Goal: Task Accomplishment & Management: Use online tool/utility

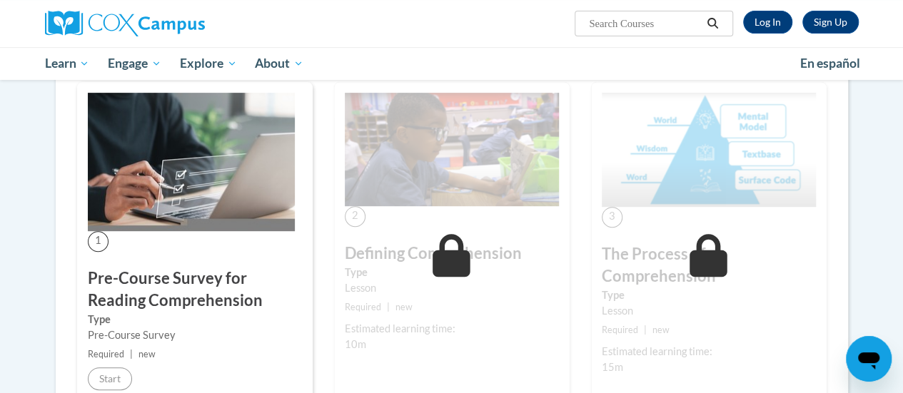
scroll to position [179, 0]
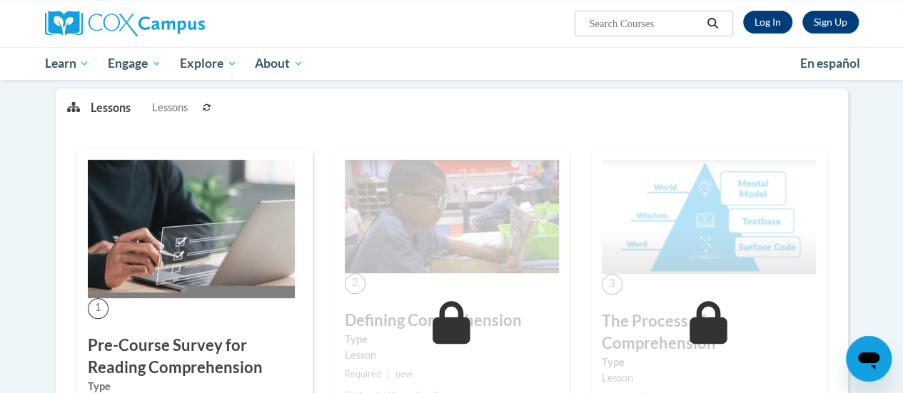
click at [356, 267] on img at bounding box center [452, 217] width 214 height 114
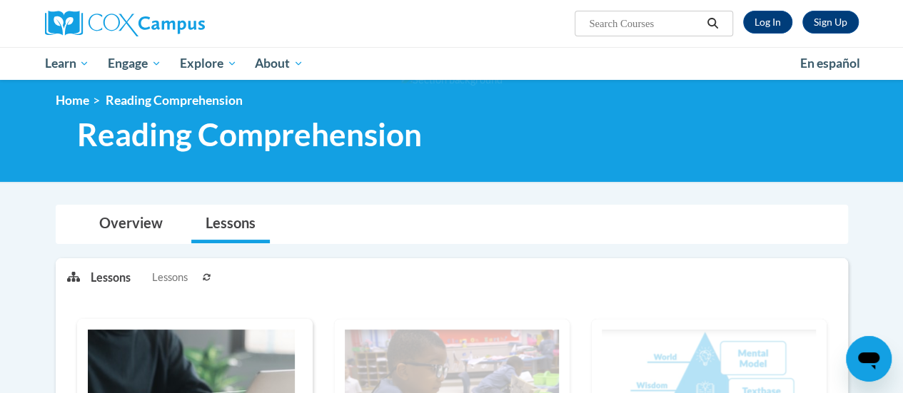
scroll to position [0, 0]
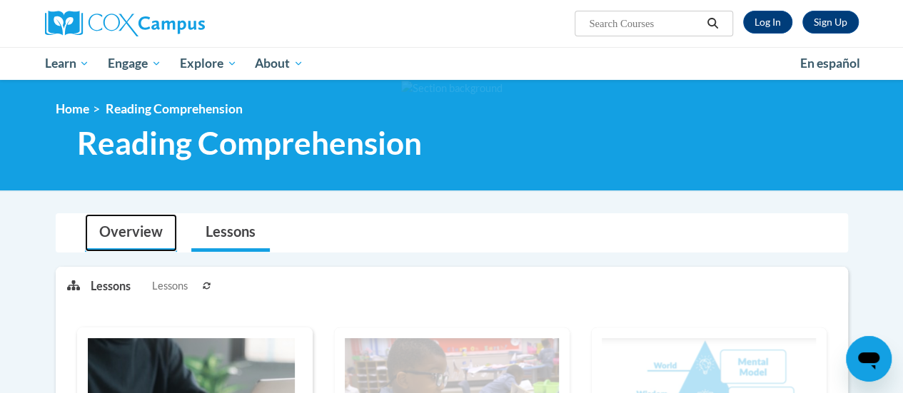
click at [163, 229] on link "Overview" at bounding box center [131, 233] width 92 height 38
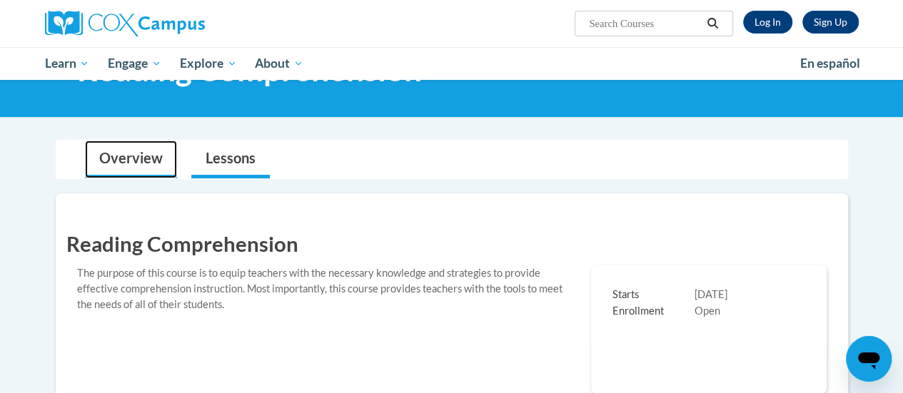
scroll to position [72, 0]
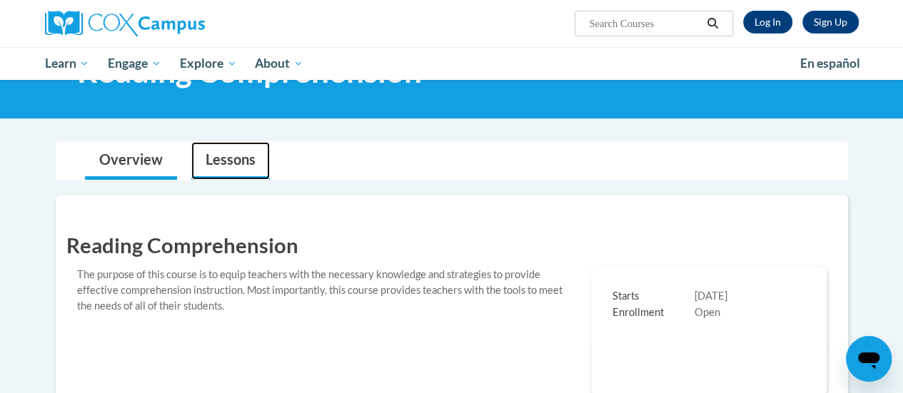
click at [234, 145] on link "Lessons" at bounding box center [230, 161] width 79 height 38
click at [226, 159] on link "Lessons" at bounding box center [230, 161] width 79 height 38
click at [227, 170] on link "Lessons" at bounding box center [230, 161] width 79 height 38
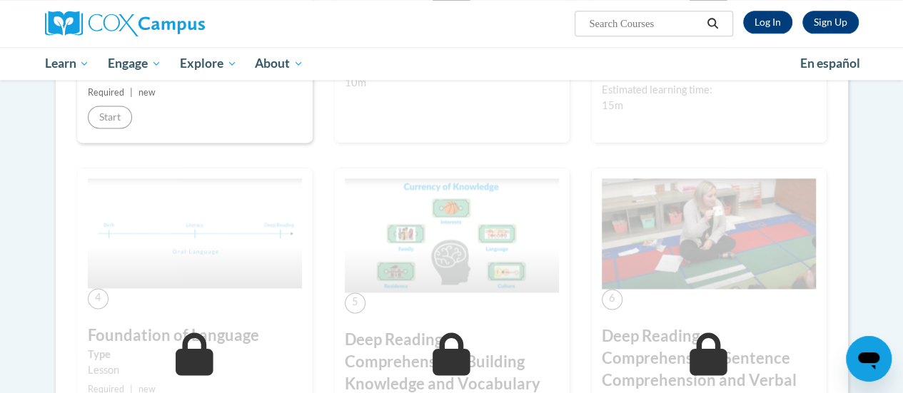
scroll to position [925, 0]
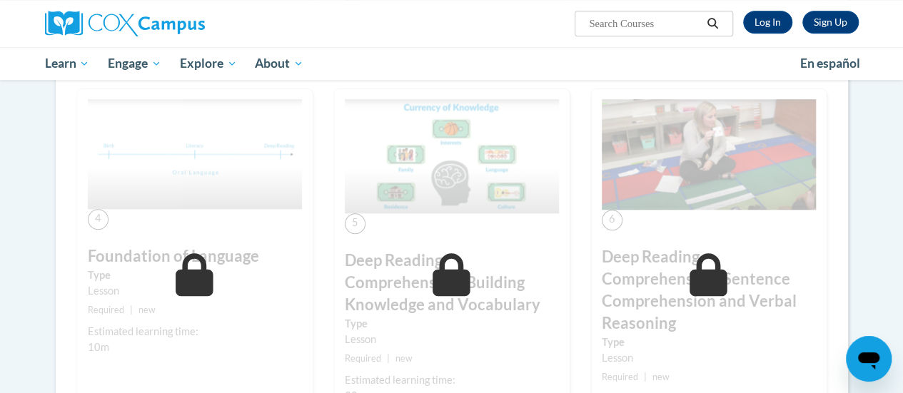
scroll to position [543, 0]
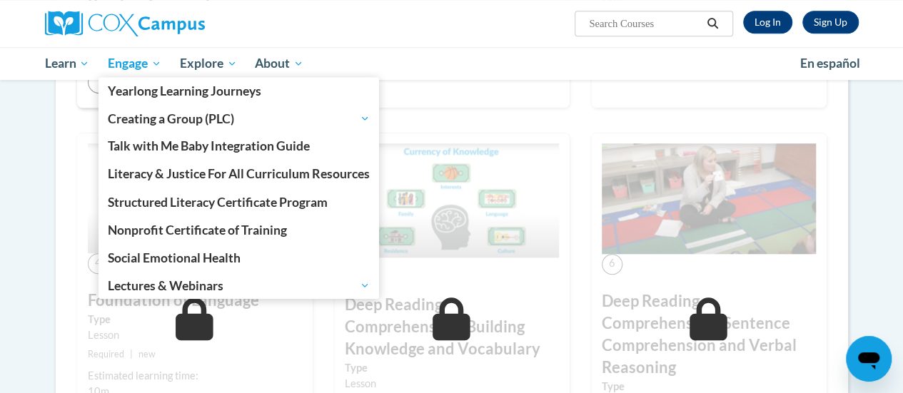
click at [104, 72] on link "Engage" at bounding box center [135, 63] width 72 height 33
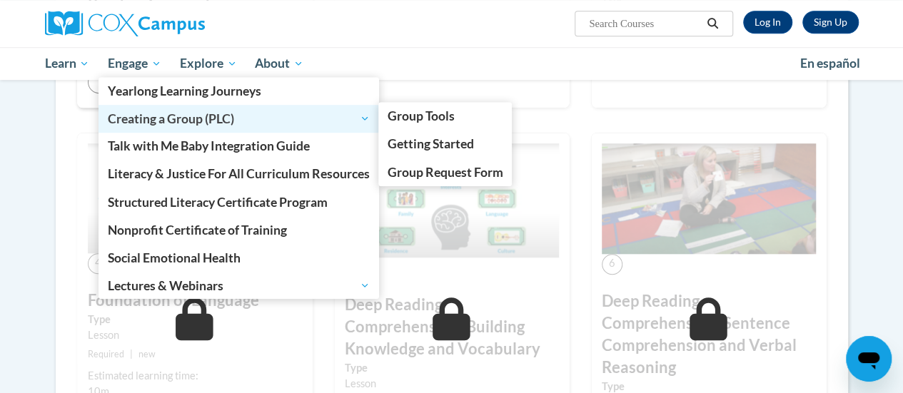
scroll to position [0, 0]
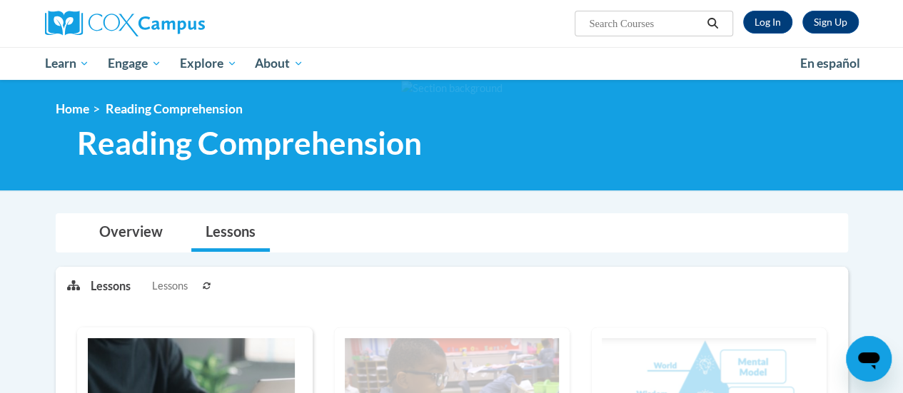
click at [630, 112] on ol "Home Reading Comprehension" at bounding box center [452, 109] width 793 height 16
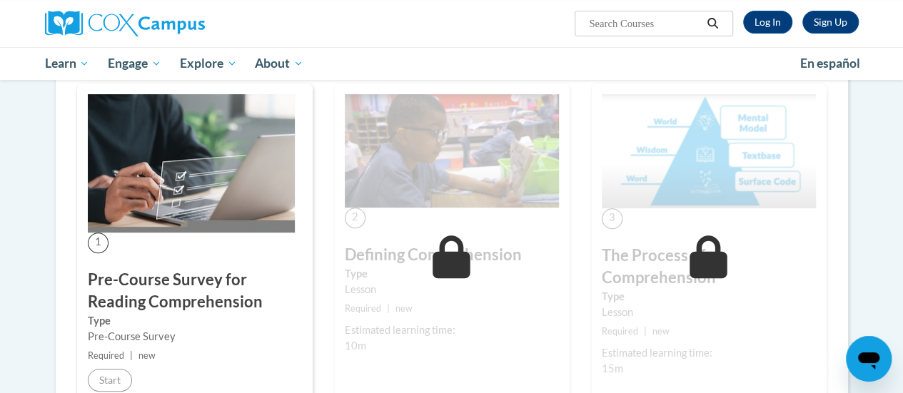
scroll to position [179, 0]
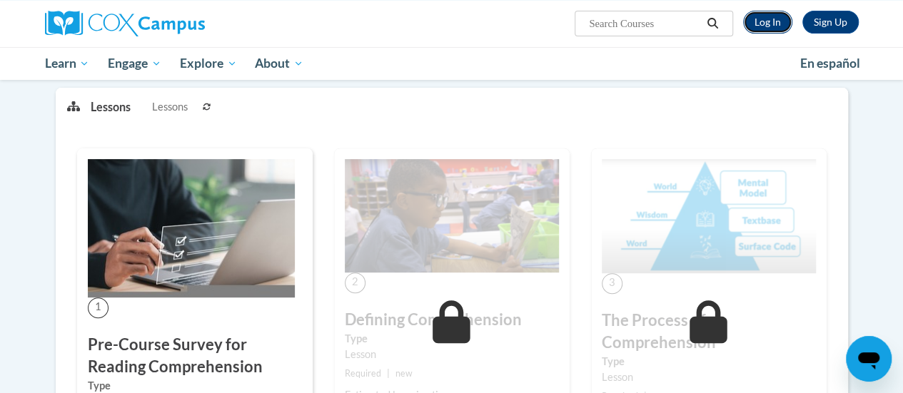
click at [758, 22] on link "Log In" at bounding box center [767, 22] width 49 height 23
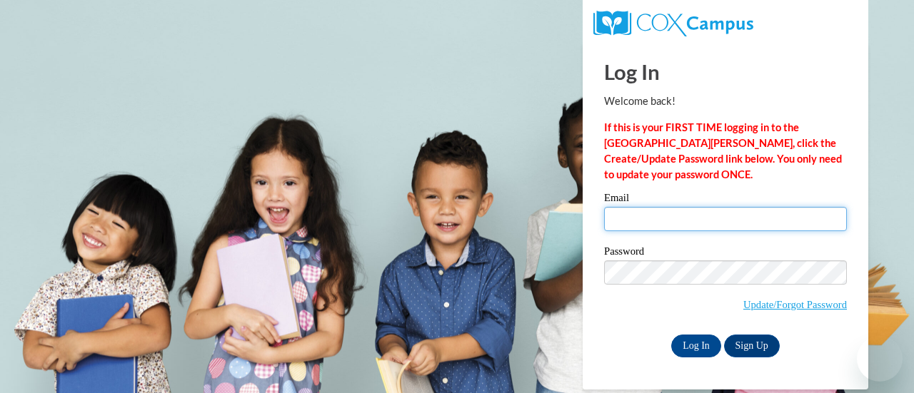
click at [634, 216] on input "Email" at bounding box center [725, 219] width 243 height 24
type input "bianca.jarrett@rusd.org"
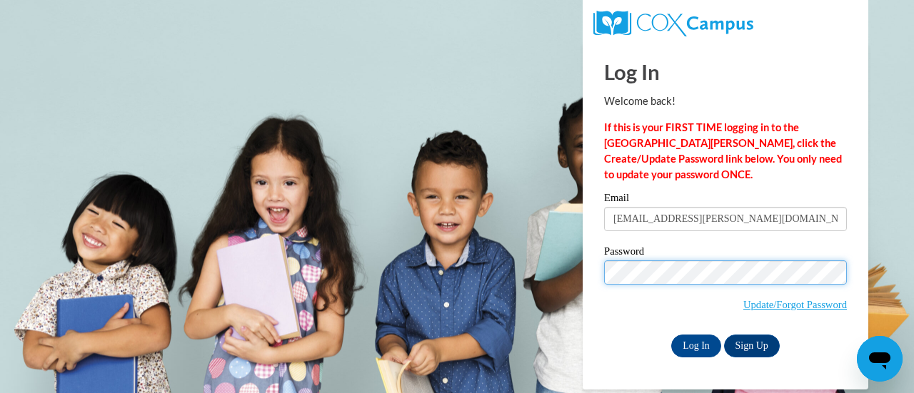
click at [671, 335] on input "Log In" at bounding box center [696, 346] width 50 height 23
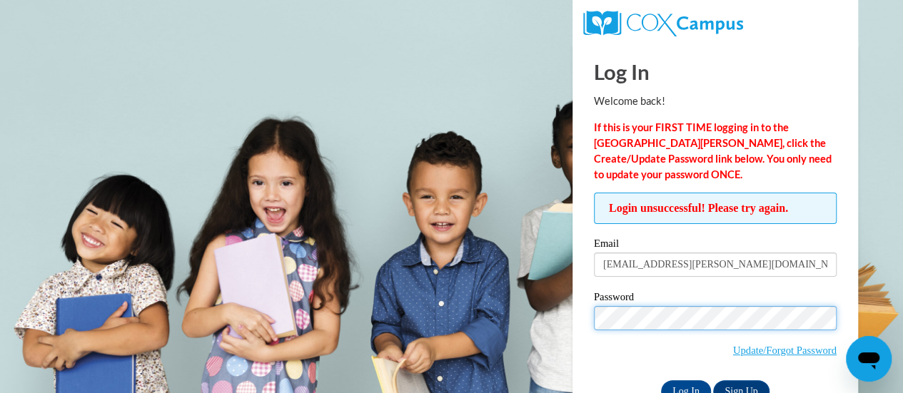
click at [661, 381] on input "Log In" at bounding box center [686, 392] width 50 height 23
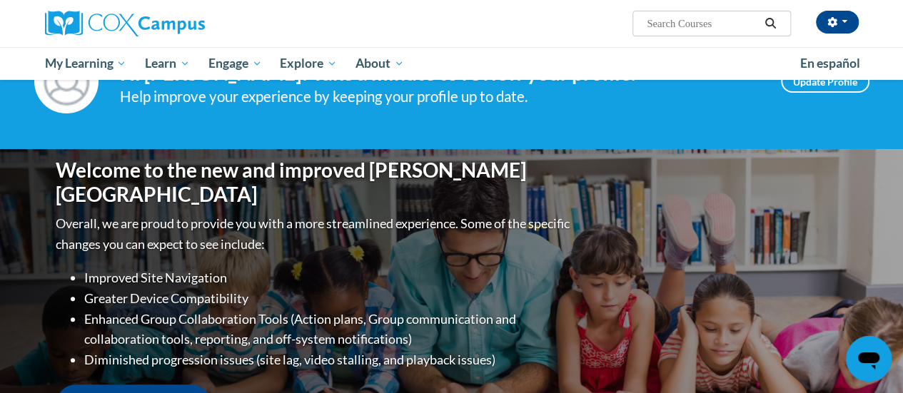
scroll to position [68, 0]
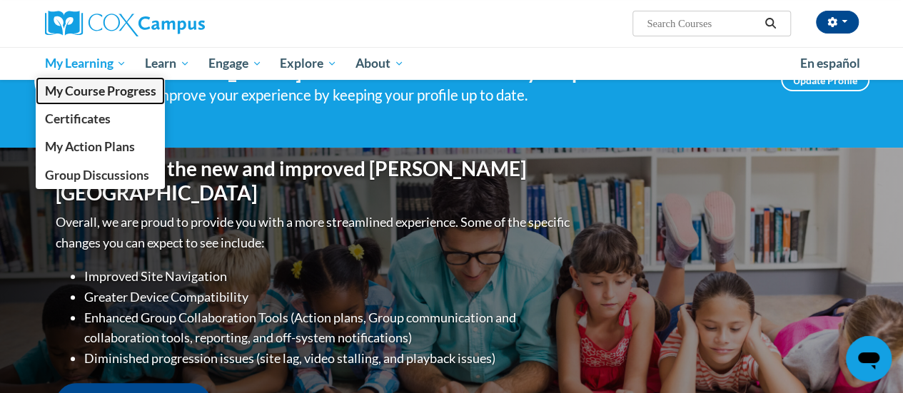
click at [85, 77] on link "My Course Progress" at bounding box center [101, 91] width 130 height 28
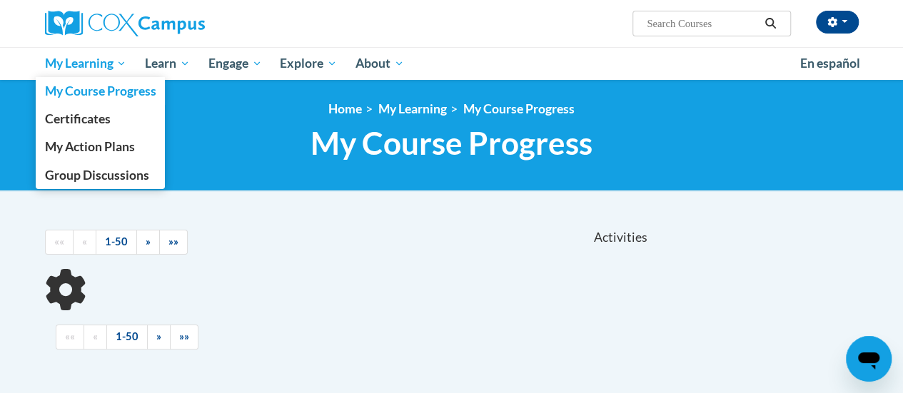
click at [101, 71] on span "My Learning" at bounding box center [85, 63] width 82 height 17
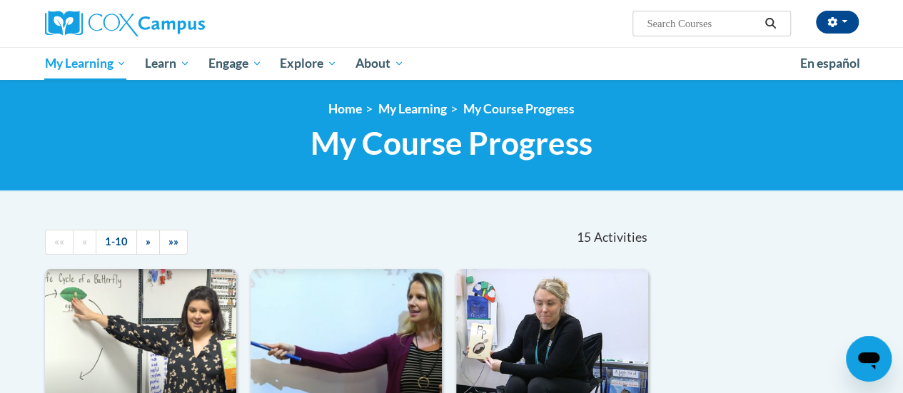
drag, startPoint x: 254, startPoint y: 134, endPoint x: 256, endPoint y: 119, distance: 15.1
click at [256, 119] on div "<en>My Learning</en><fr>New fr_My Learning</fr><it>New it_My Learning</it><de>N…" at bounding box center [452, 135] width 836 height 68
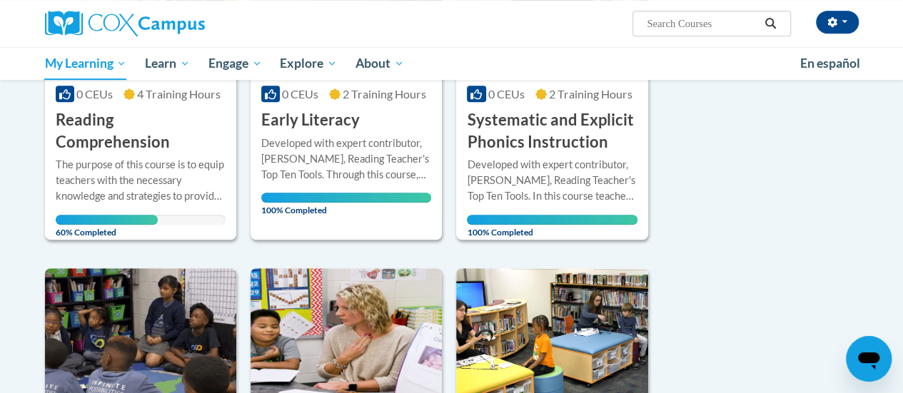
scroll to position [376, 0]
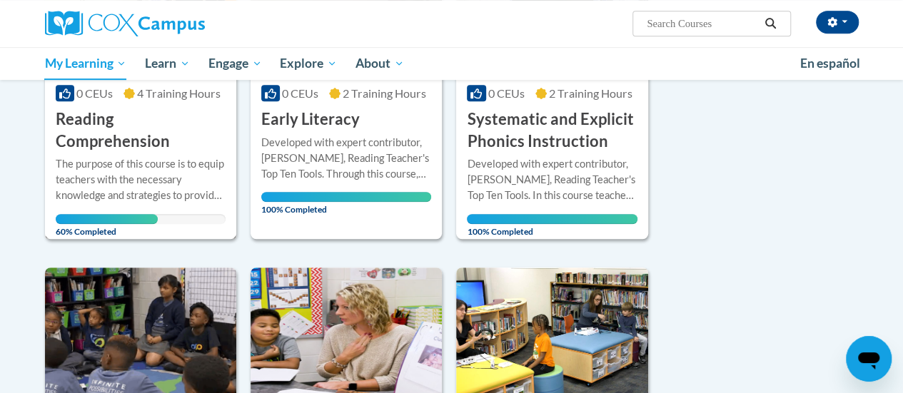
click at [182, 161] on div "The purpose of this course is to equip teachers with the necessary knowledge an…" at bounding box center [141, 179] width 170 height 47
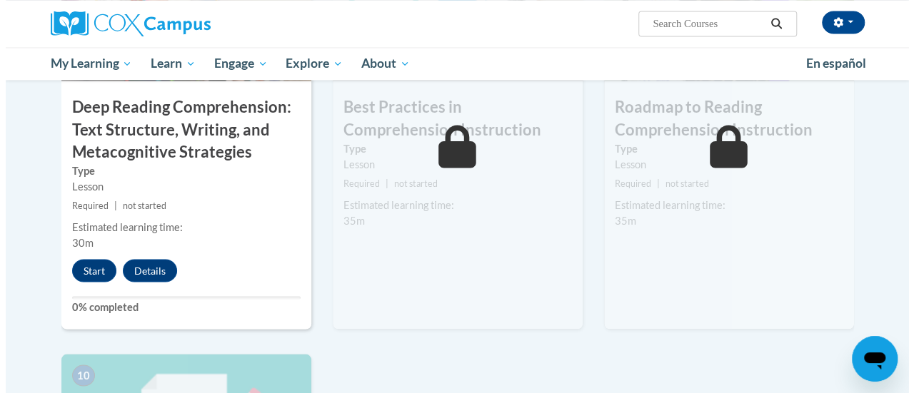
scroll to position [1223, 0]
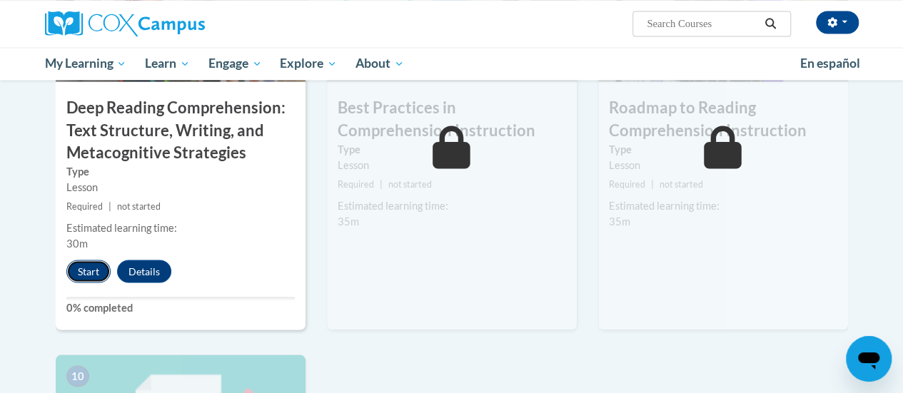
click at [83, 269] on button "Start" at bounding box center [88, 271] width 44 height 23
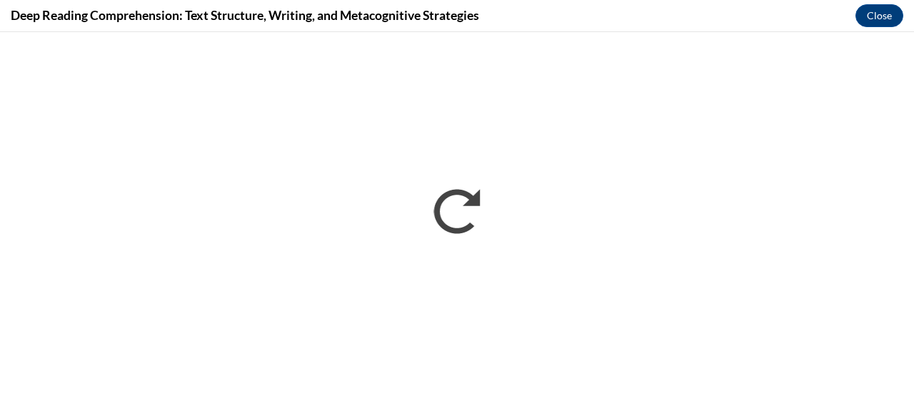
scroll to position [0, 0]
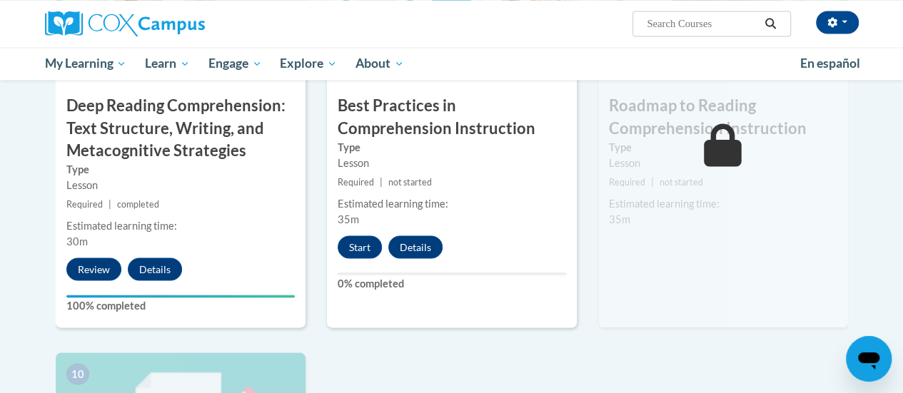
scroll to position [1224, 0]
